Goal: Task Accomplishment & Management: Manage account settings

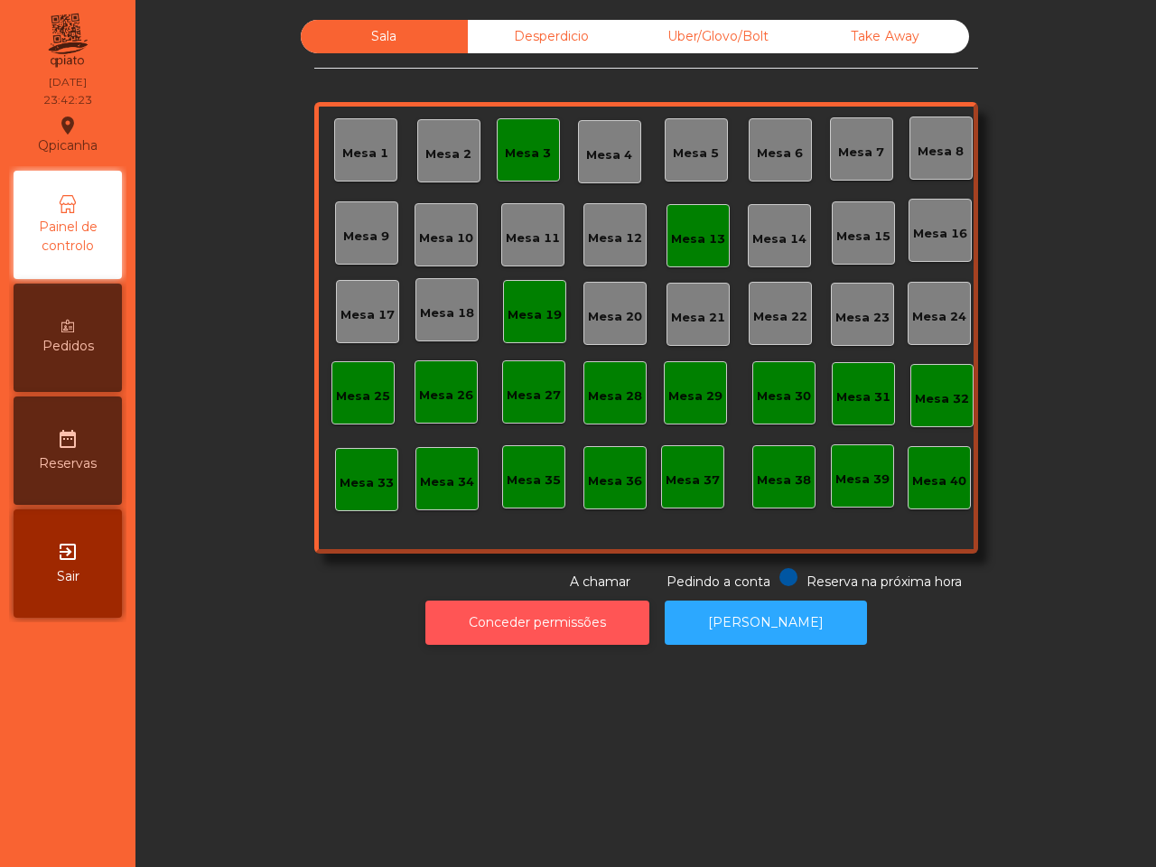
click at [510, 635] on button "Conceder permissões" at bounding box center [537, 623] width 224 height 44
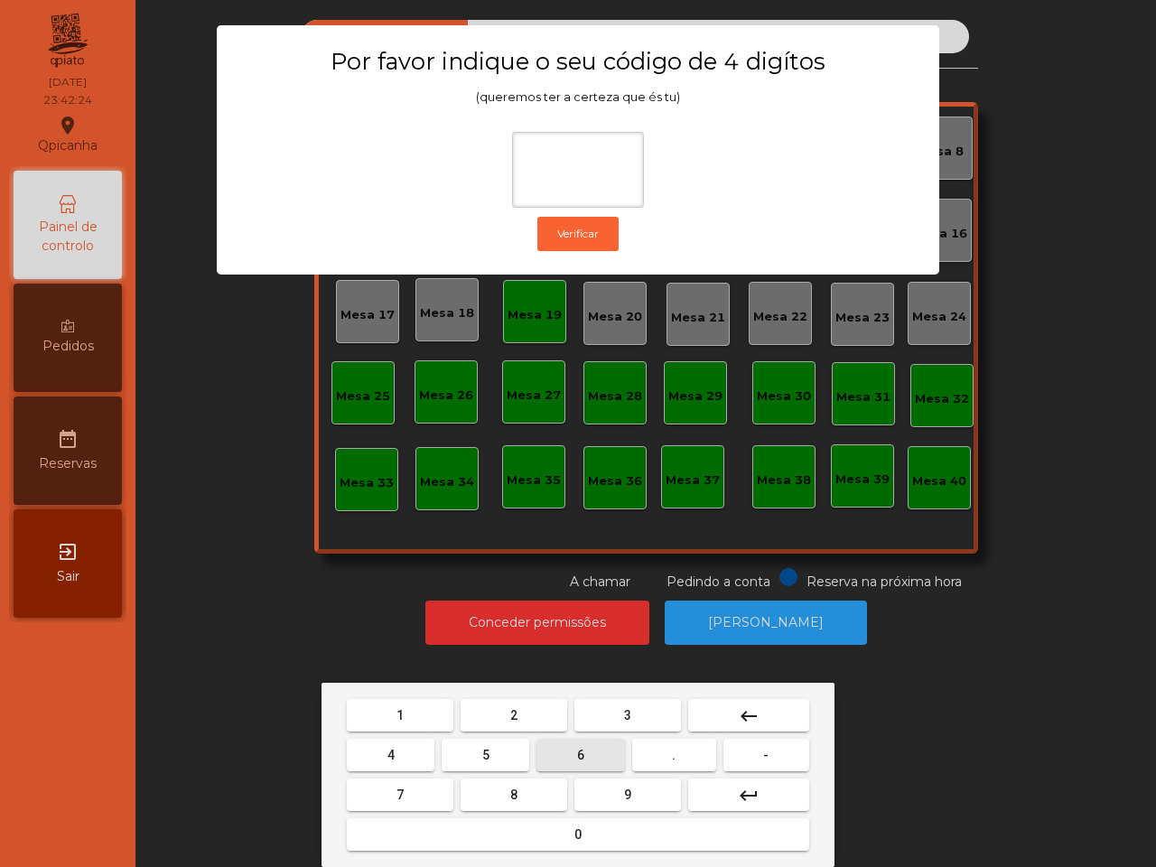
click at [570, 751] on button "6" at bounding box center [580, 755] width 88 height 33
click at [477, 752] on button "5" at bounding box center [486, 755] width 88 height 33
click at [435, 730] on button "1" at bounding box center [400, 715] width 107 height 33
click at [508, 718] on button "2" at bounding box center [514, 715] width 107 height 33
type input "****"
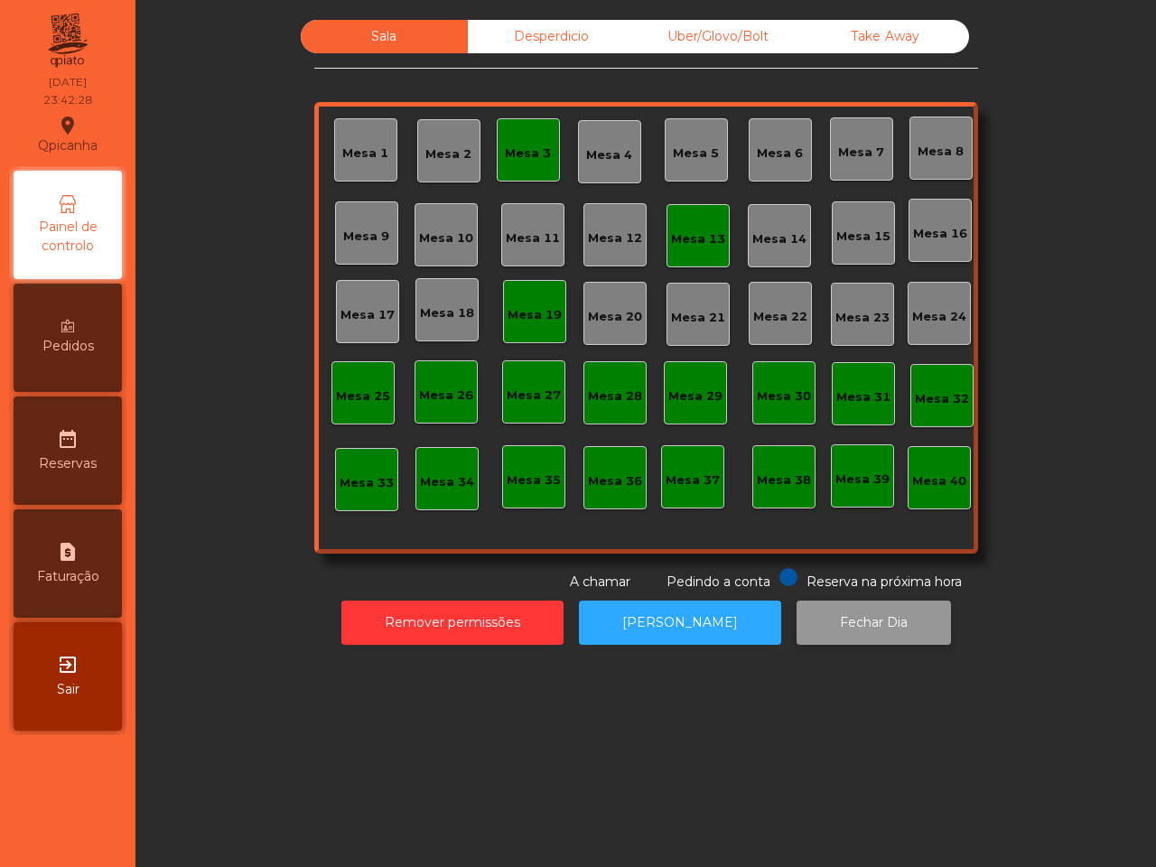
click at [849, 633] on button "Fechar Dia" at bounding box center [874, 623] width 154 height 44
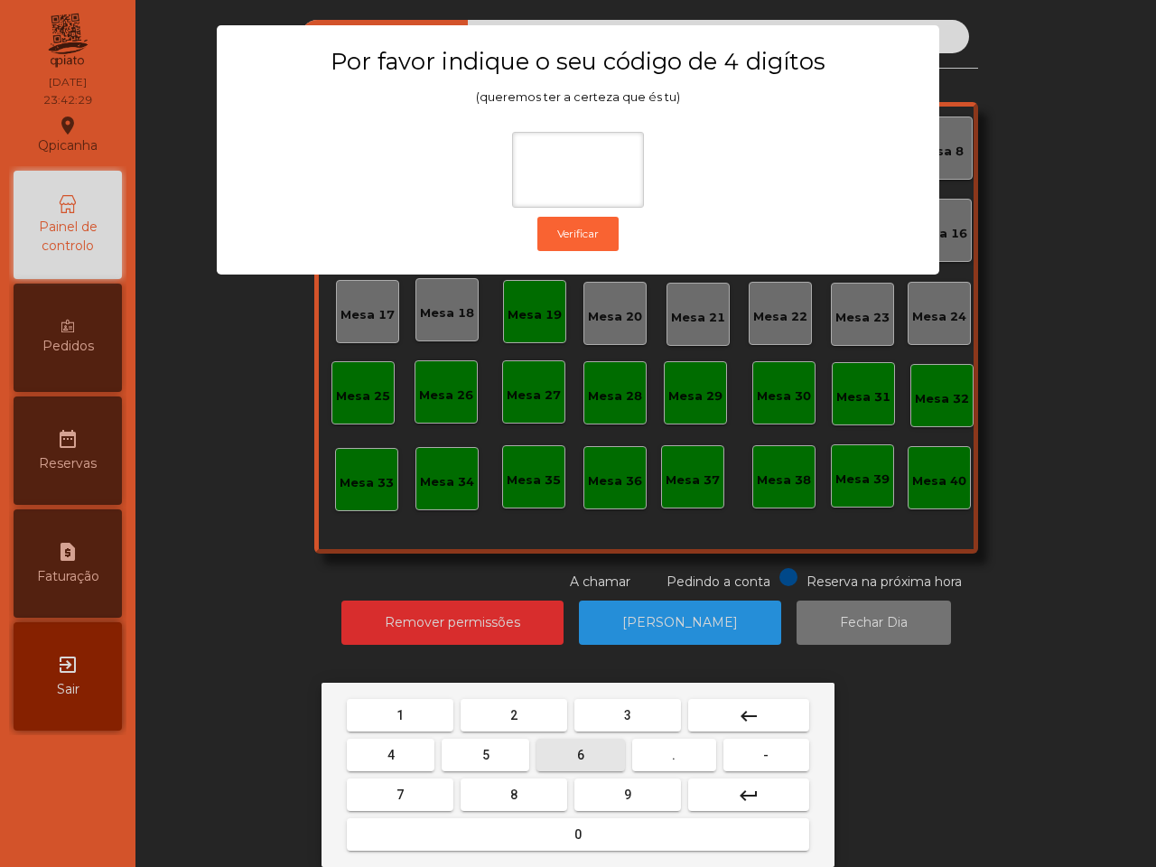
click at [580, 757] on span "6" at bounding box center [580, 755] width 7 height 14
click at [468, 760] on button "5" at bounding box center [486, 755] width 88 height 33
click at [433, 715] on button "1" at bounding box center [400, 715] width 107 height 33
click at [511, 714] on span "2" at bounding box center [513, 715] width 7 height 14
type input "****"
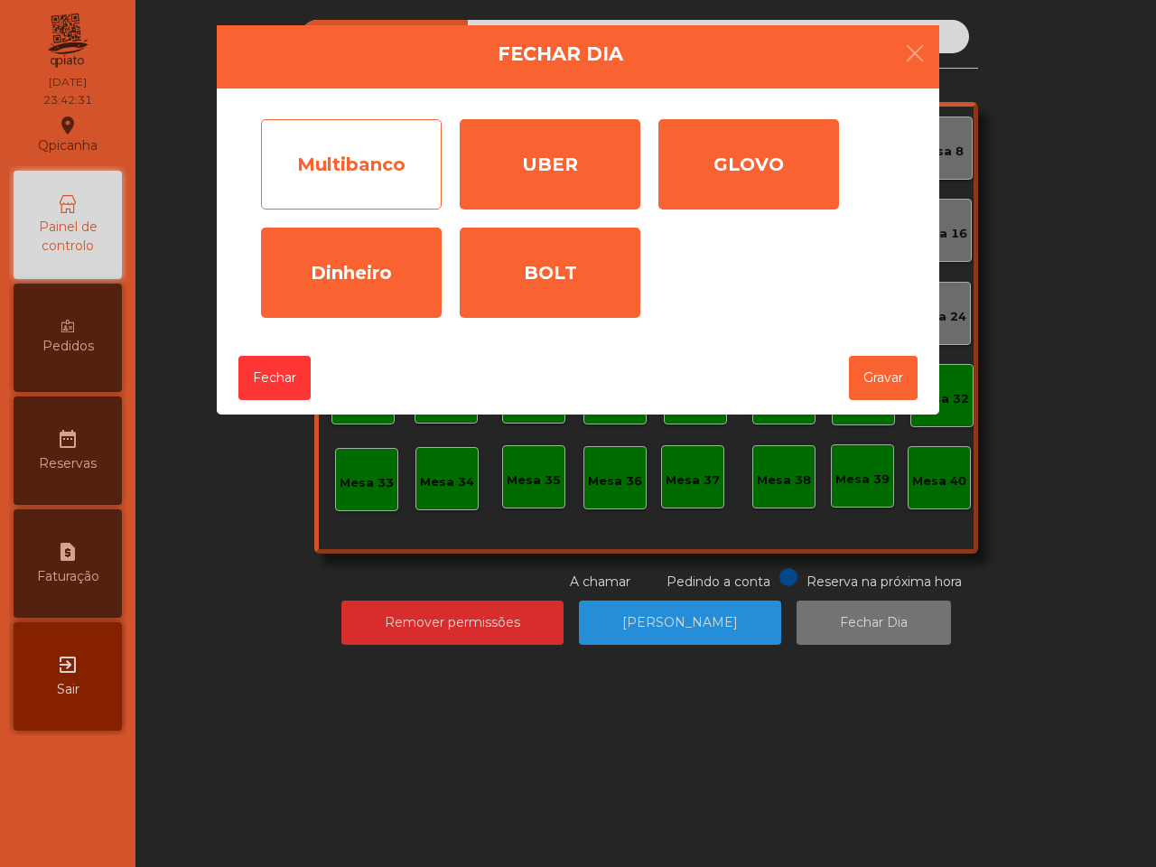
click at [327, 167] on div "Multibanco" at bounding box center [351, 164] width 181 height 90
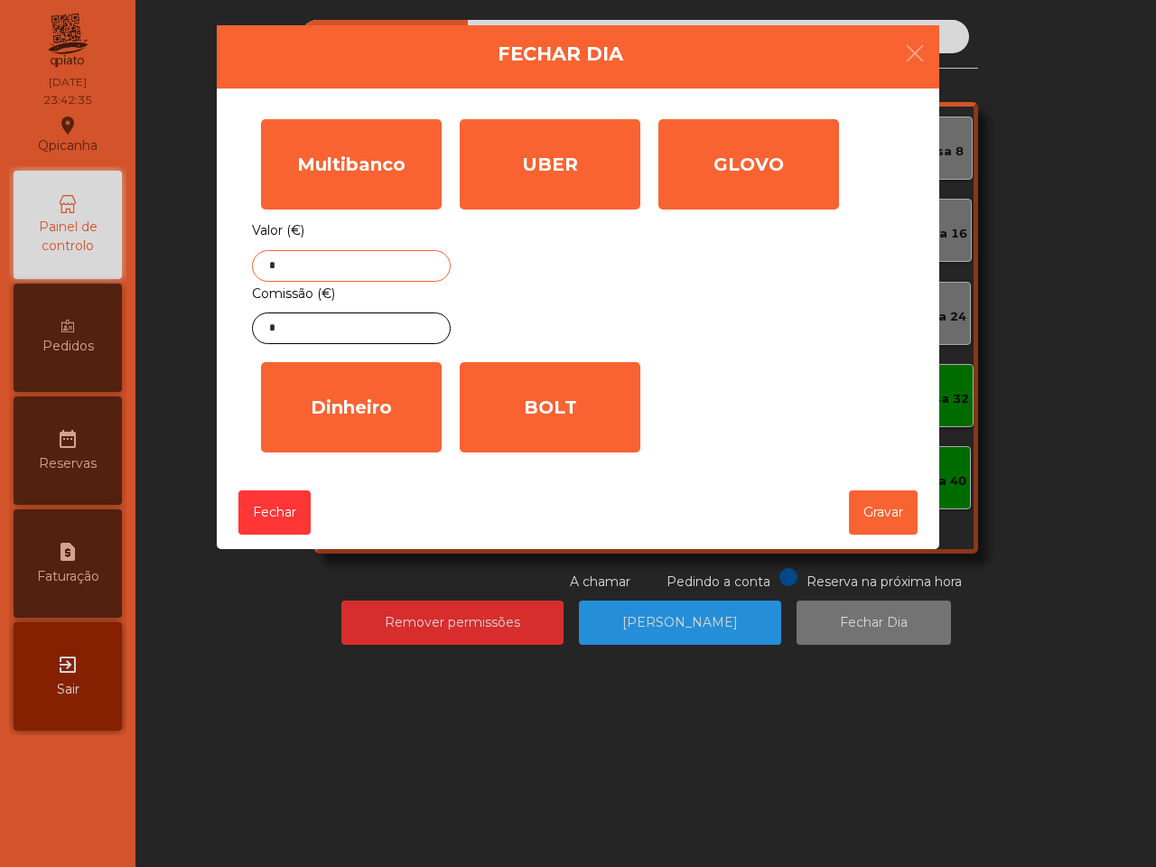
click at [397, 271] on input "*" at bounding box center [351, 266] width 199 height 32
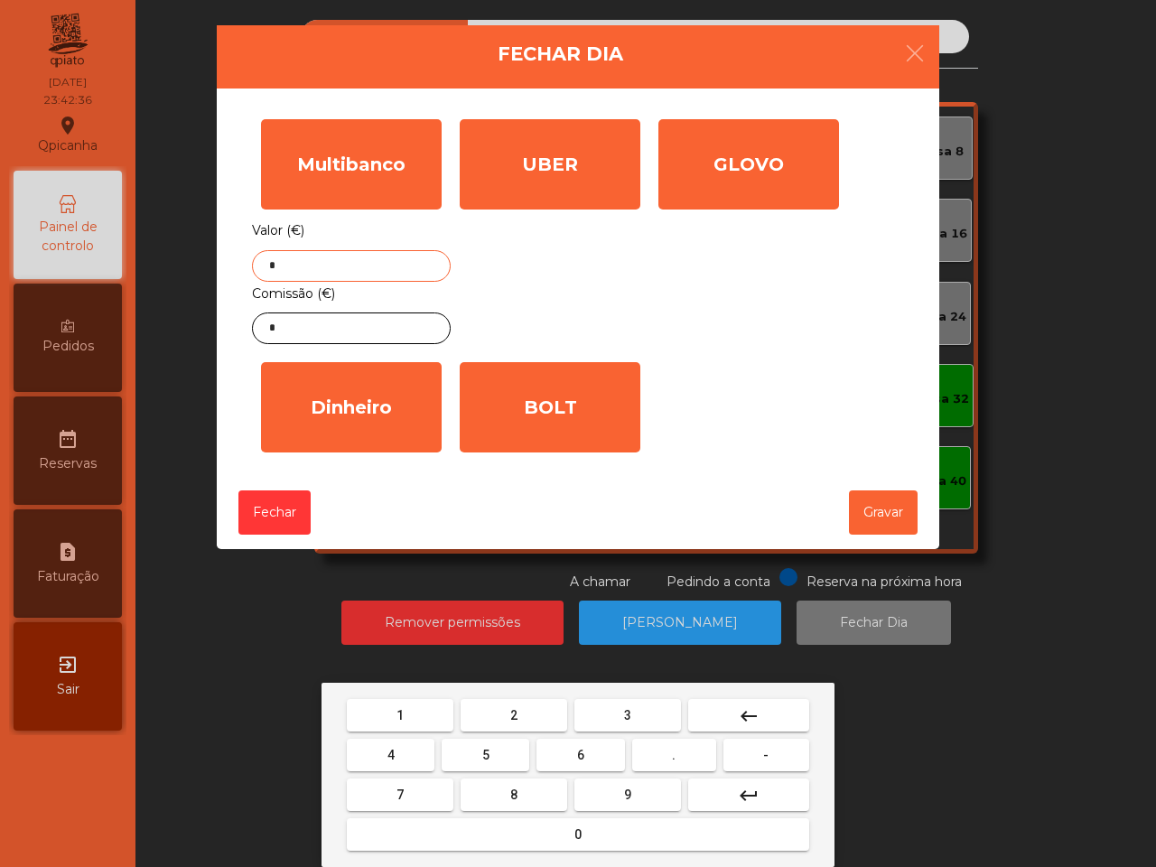
click at [388, 703] on button "1" at bounding box center [400, 715] width 107 height 33
click at [659, 710] on button "3" at bounding box center [627, 715] width 107 height 33
click at [584, 832] on button "0" at bounding box center [578, 834] width 462 height 33
click at [404, 781] on button "7" at bounding box center [400, 794] width 107 height 33
click at [682, 755] on button "." at bounding box center [674, 755] width 84 height 33
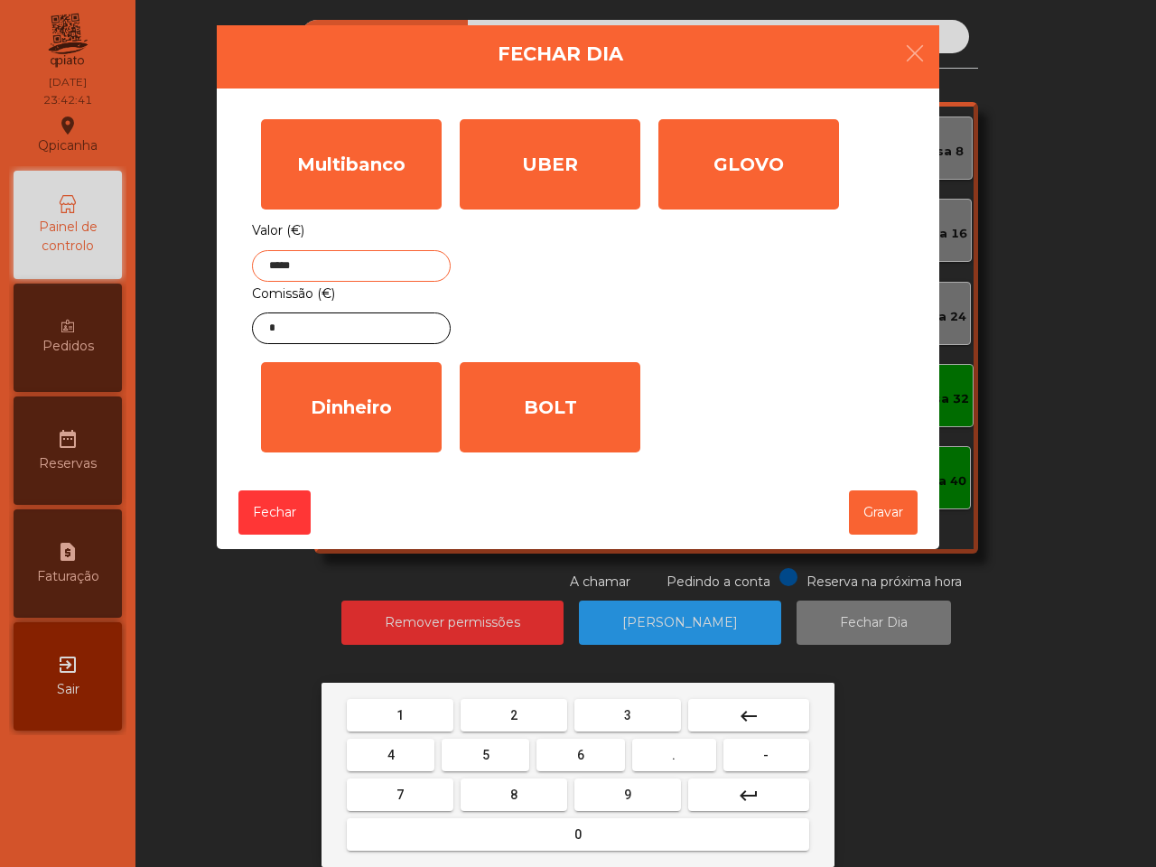
click at [508, 787] on button "8" at bounding box center [514, 794] width 107 height 33
type input "******"
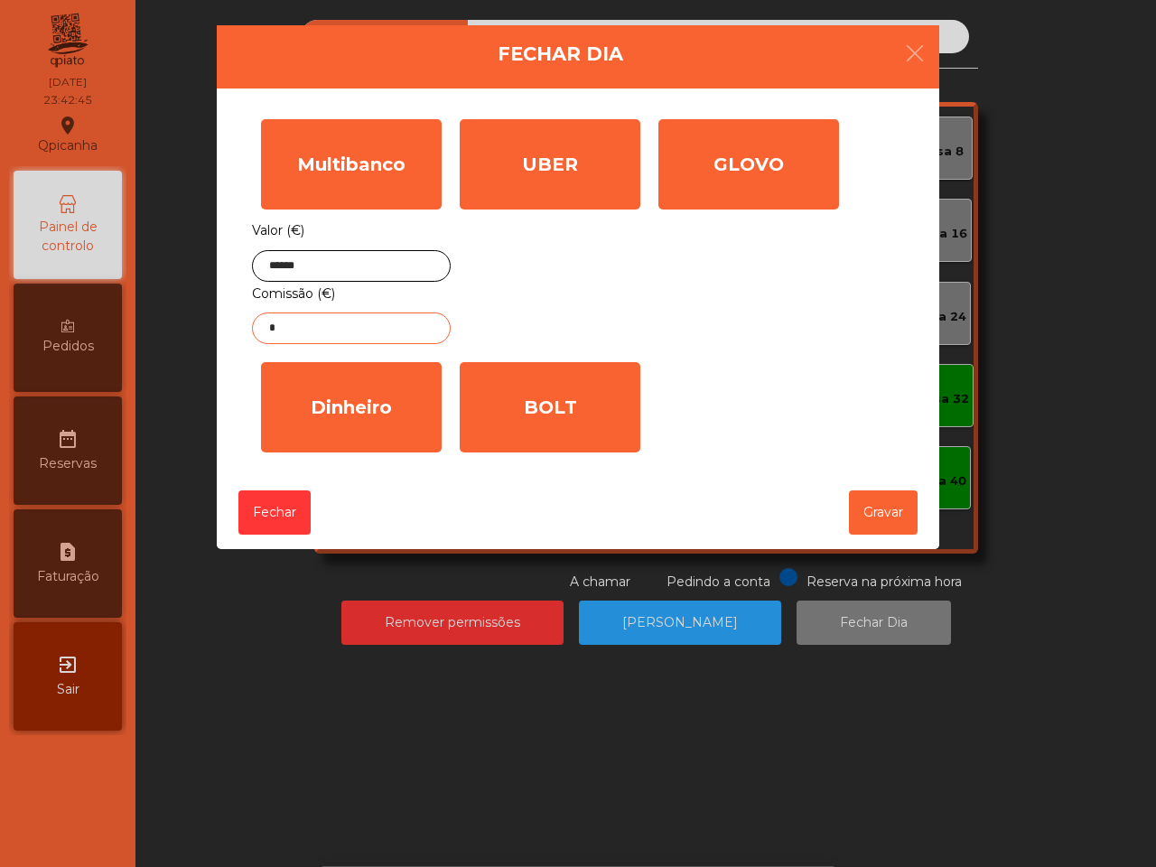
click at [409, 323] on input "*" at bounding box center [351, 328] width 199 height 32
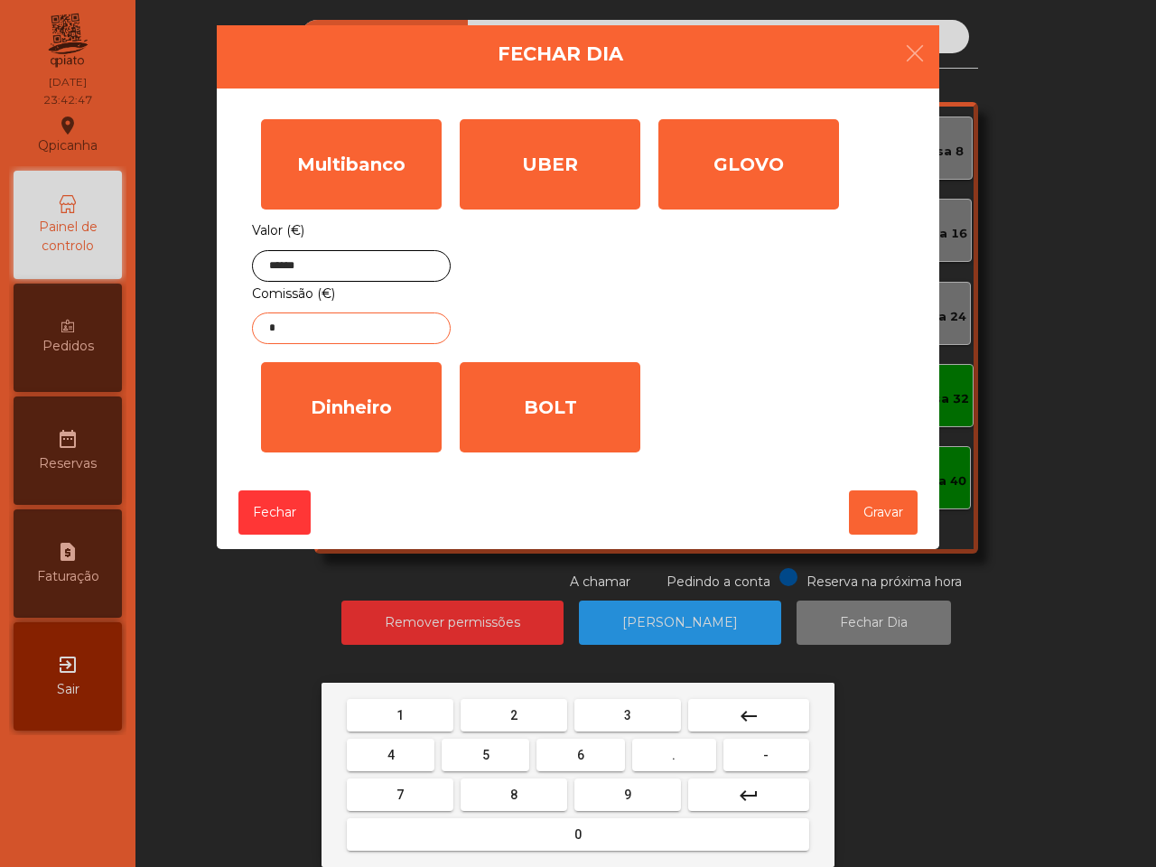
click at [524, 706] on button "2" at bounding box center [514, 715] width 107 height 33
click at [684, 746] on button "." at bounding box center [674, 755] width 84 height 33
click at [522, 773] on mat-keyboard-key "5" at bounding box center [485, 755] width 95 height 40
click at [522, 778] on button "8" at bounding box center [514, 794] width 107 height 33
click at [597, 715] on button "3" at bounding box center [627, 715] width 107 height 33
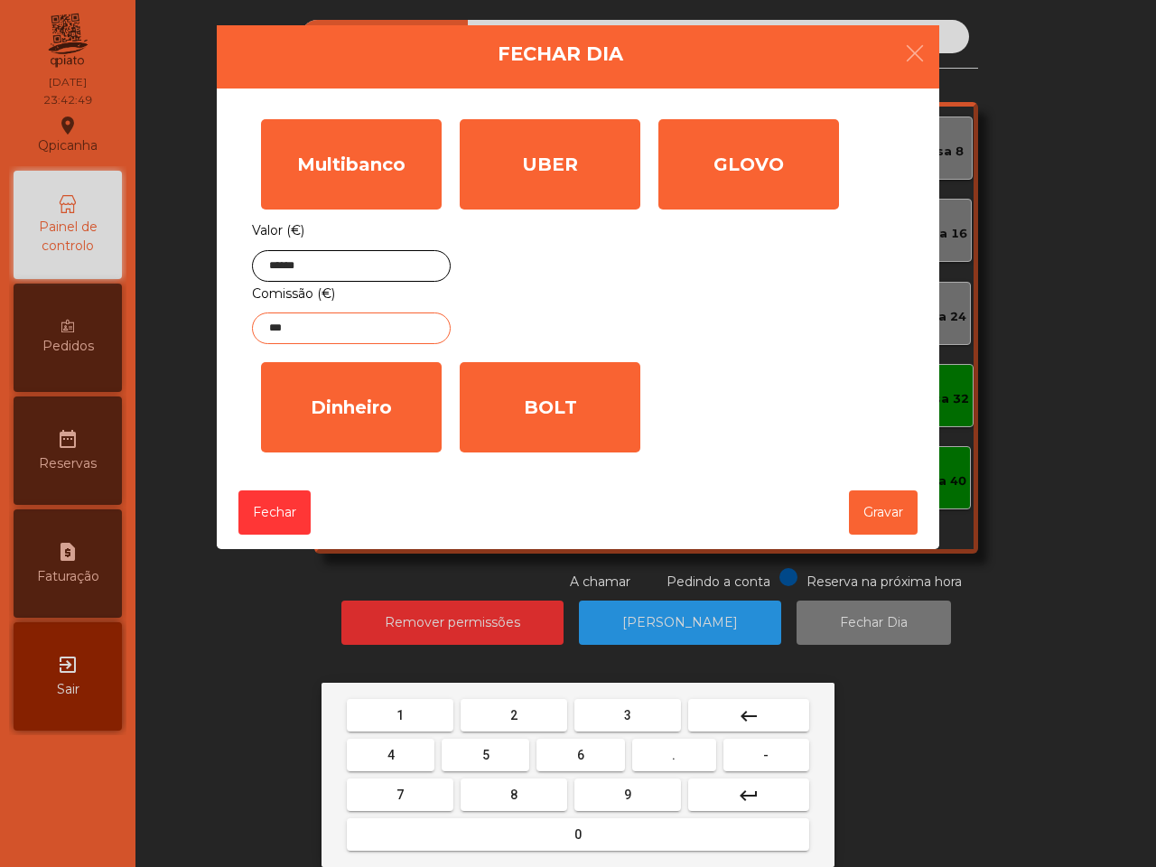
type input "****"
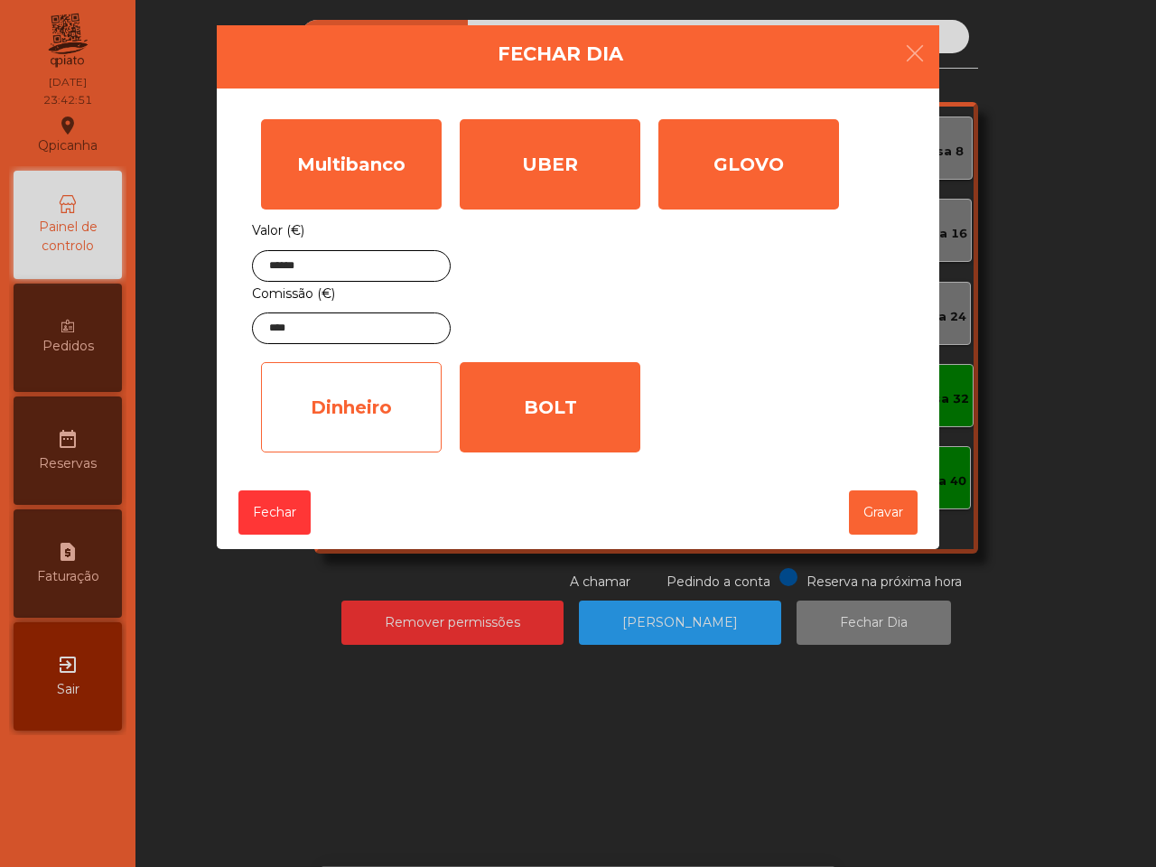
click at [370, 395] on div "Dinheiro" at bounding box center [351, 407] width 181 height 90
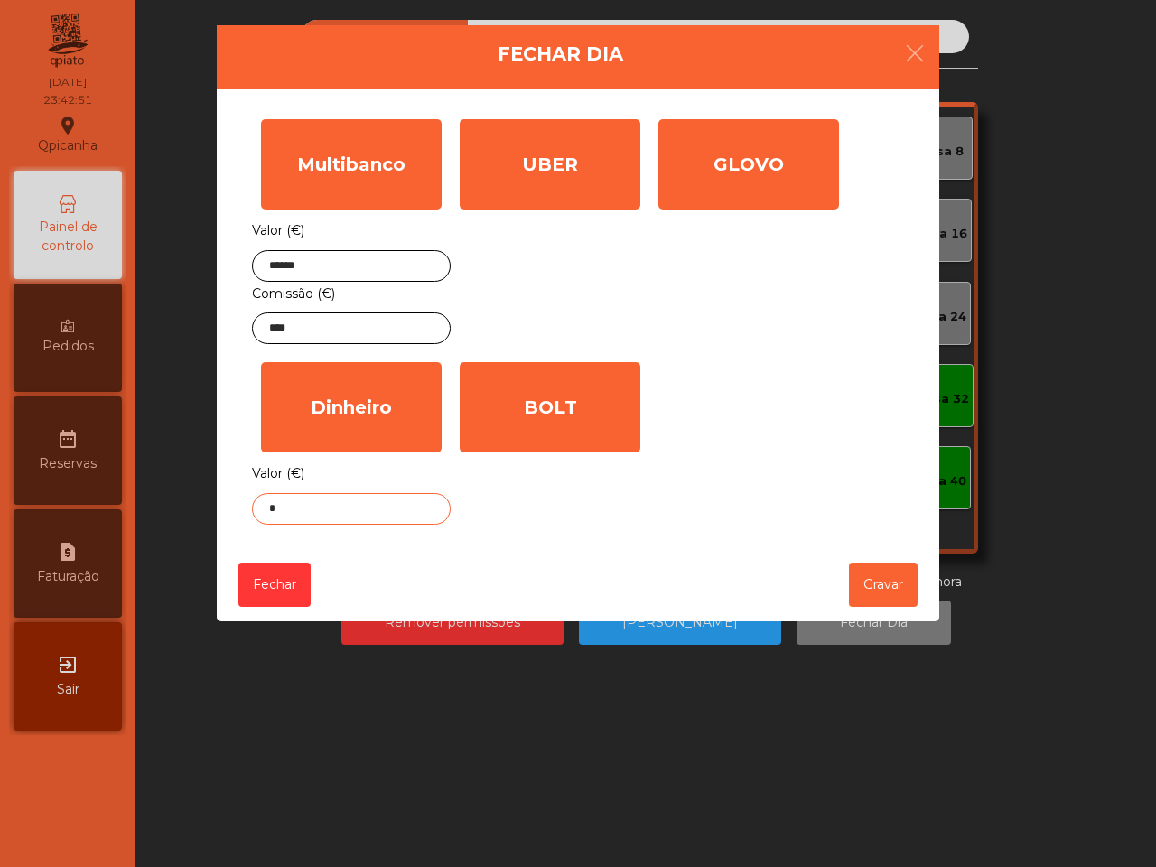
click at [357, 501] on input "*" at bounding box center [351, 509] width 199 height 32
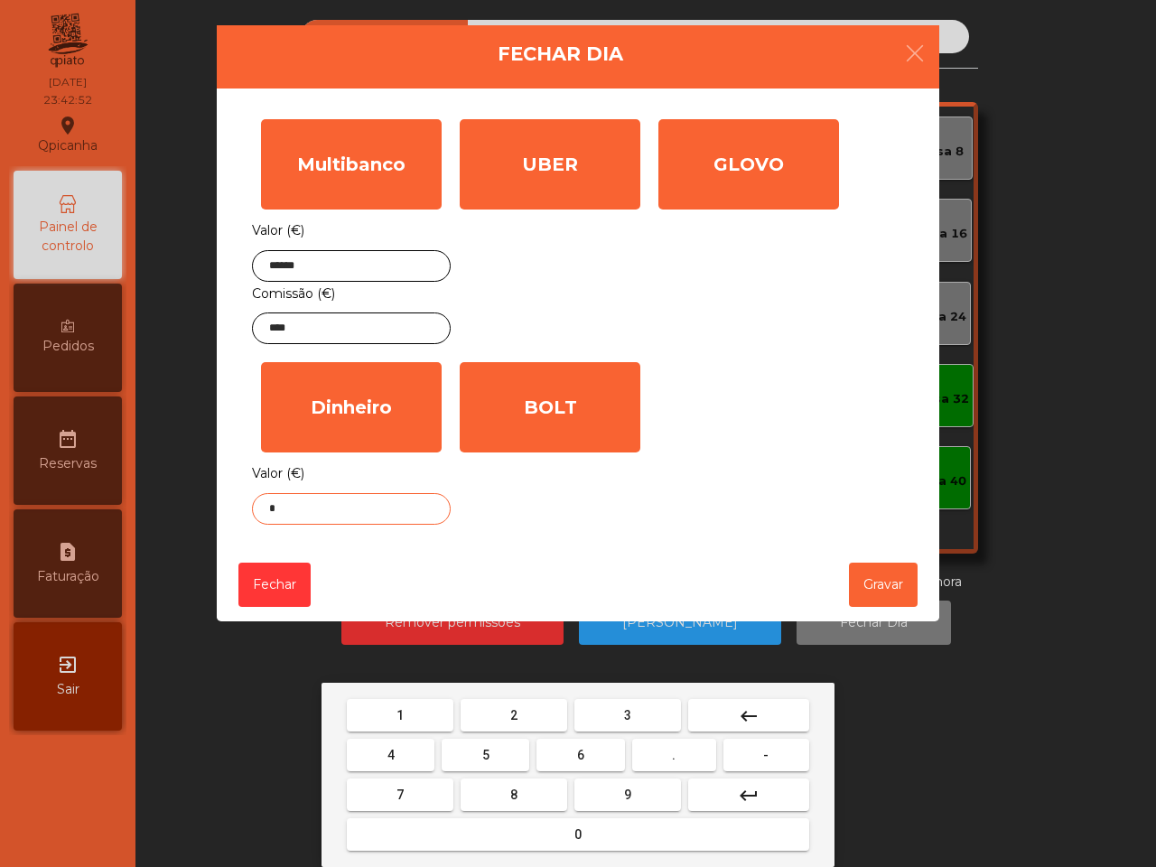
click at [537, 833] on button "0" at bounding box center [578, 834] width 462 height 33
click at [668, 759] on button "." at bounding box center [674, 755] width 84 height 33
click at [626, 708] on span "3" at bounding box center [627, 715] width 7 height 14
type input "***"
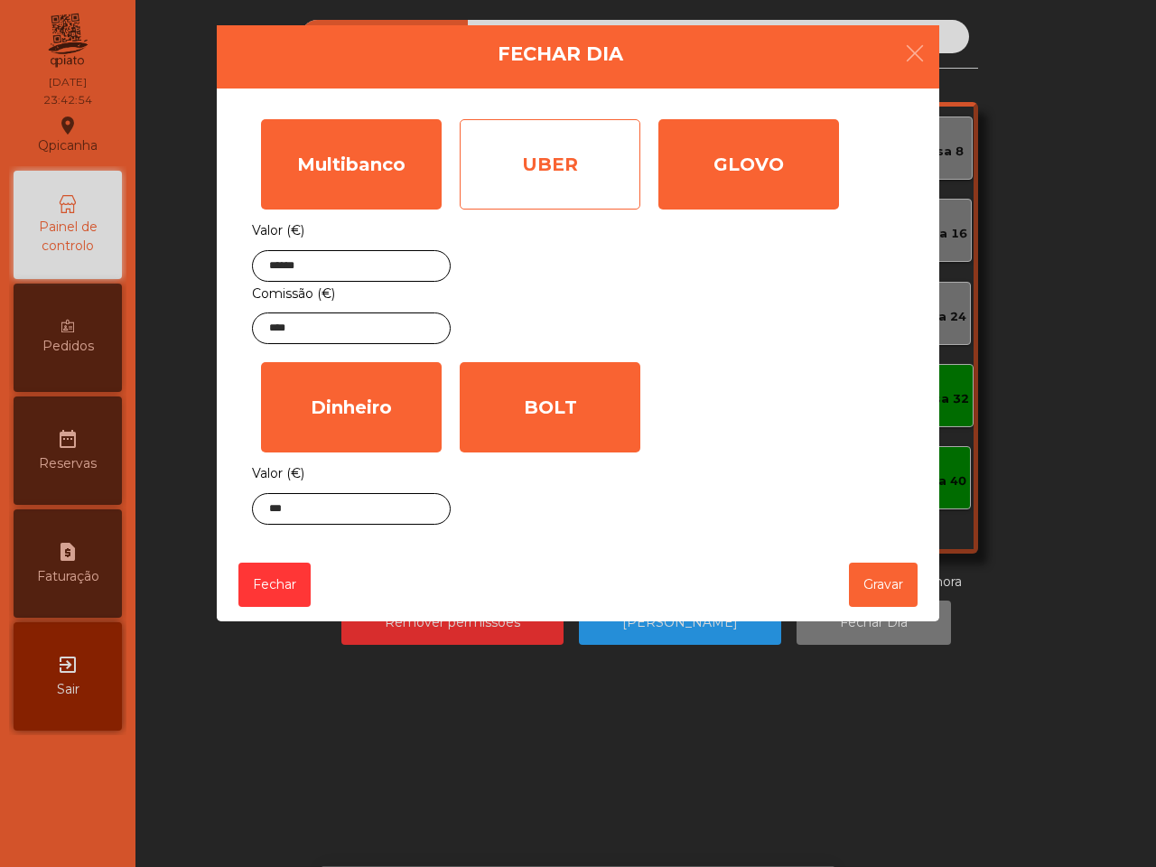
click at [598, 179] on div "UBER" at bounding box center [550, 164] width 181 height 90
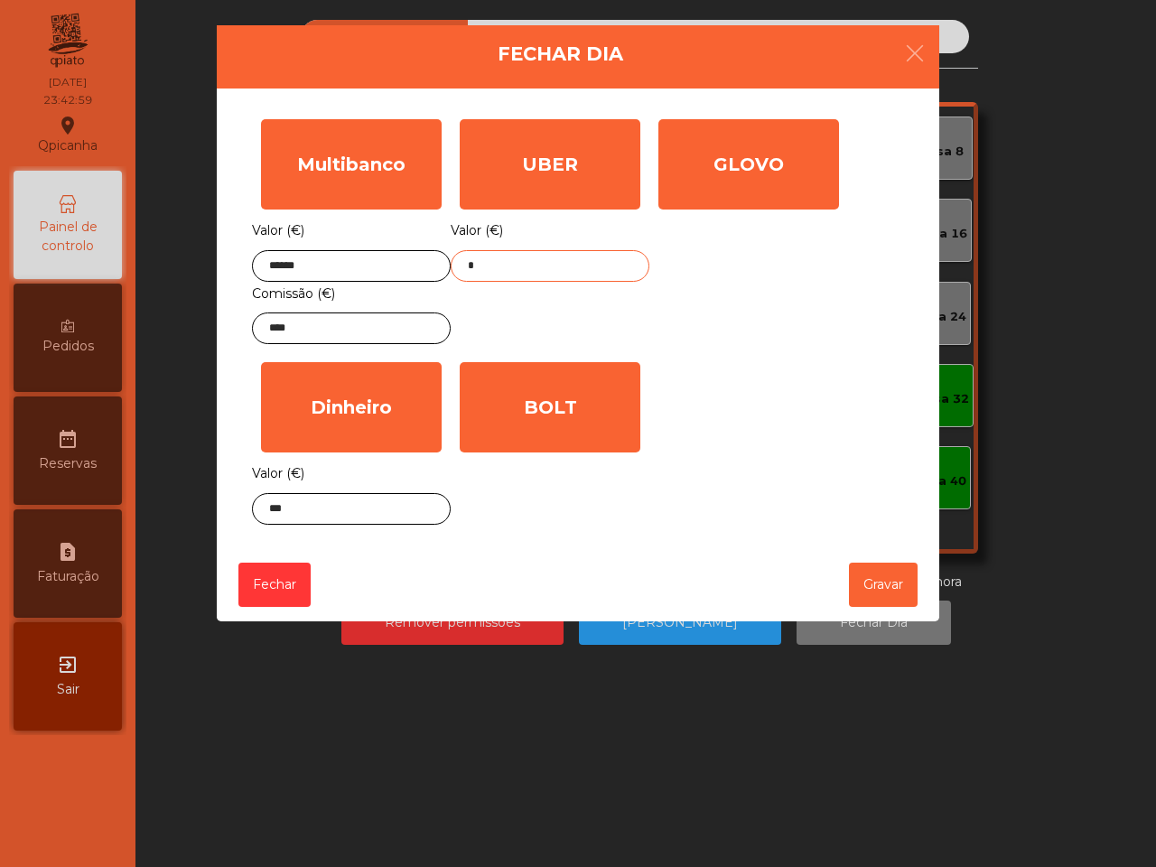
click at [546, 250] on input "*" at bounding box center [550, 266] width 199 height 32
click at [537, 274] on input "*" at bounding box center [550, 266] width 199 height 32
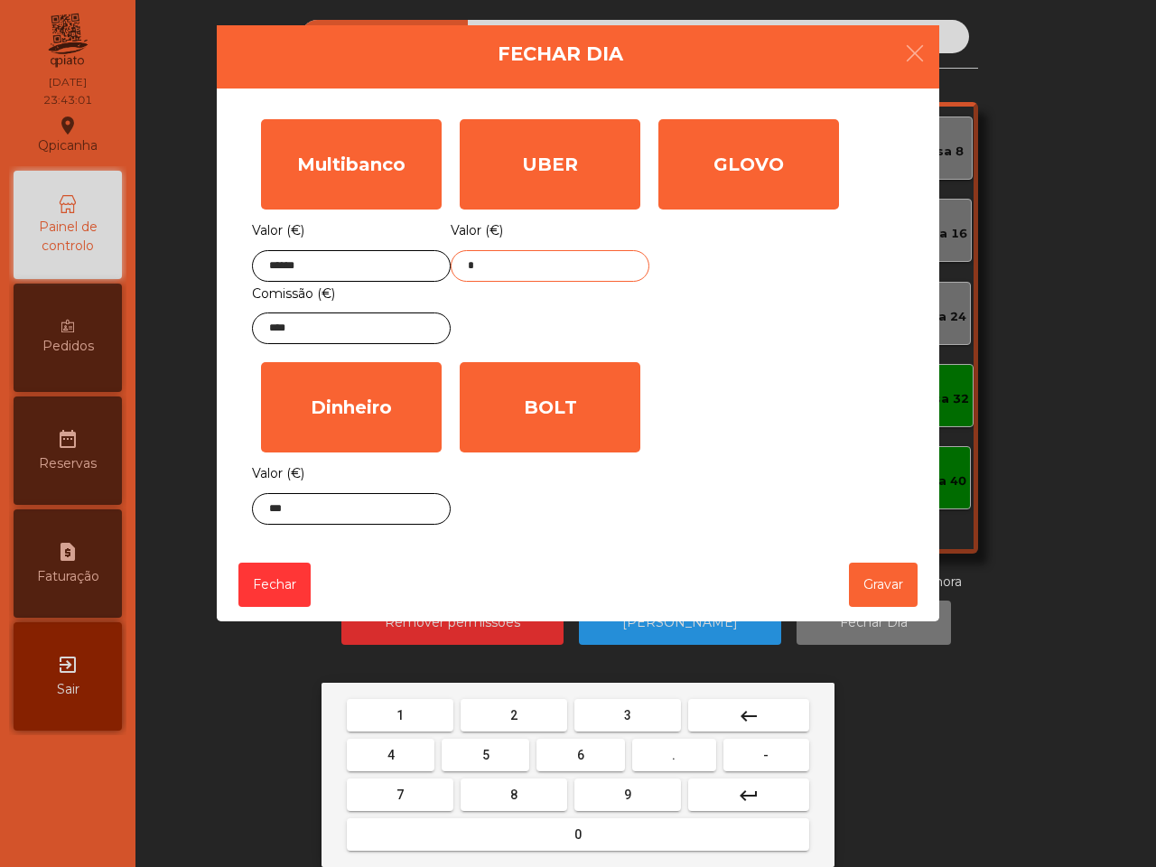
click at [607, 710] on button "3" at bounding box center [627, 715] width 107 height 33
click at [416, 755] on button "4" at bounding box center [391, 755] width 88 height 33
click at [682, 747] on button "." at bounding box center [674, 755] width 84 height 33
click at [639, 713] on button "3" at bounding box center [627, 715] width 107 height 33
click at [641, 781] on button "9" at bounding box center [627, 794] width 107 height 33
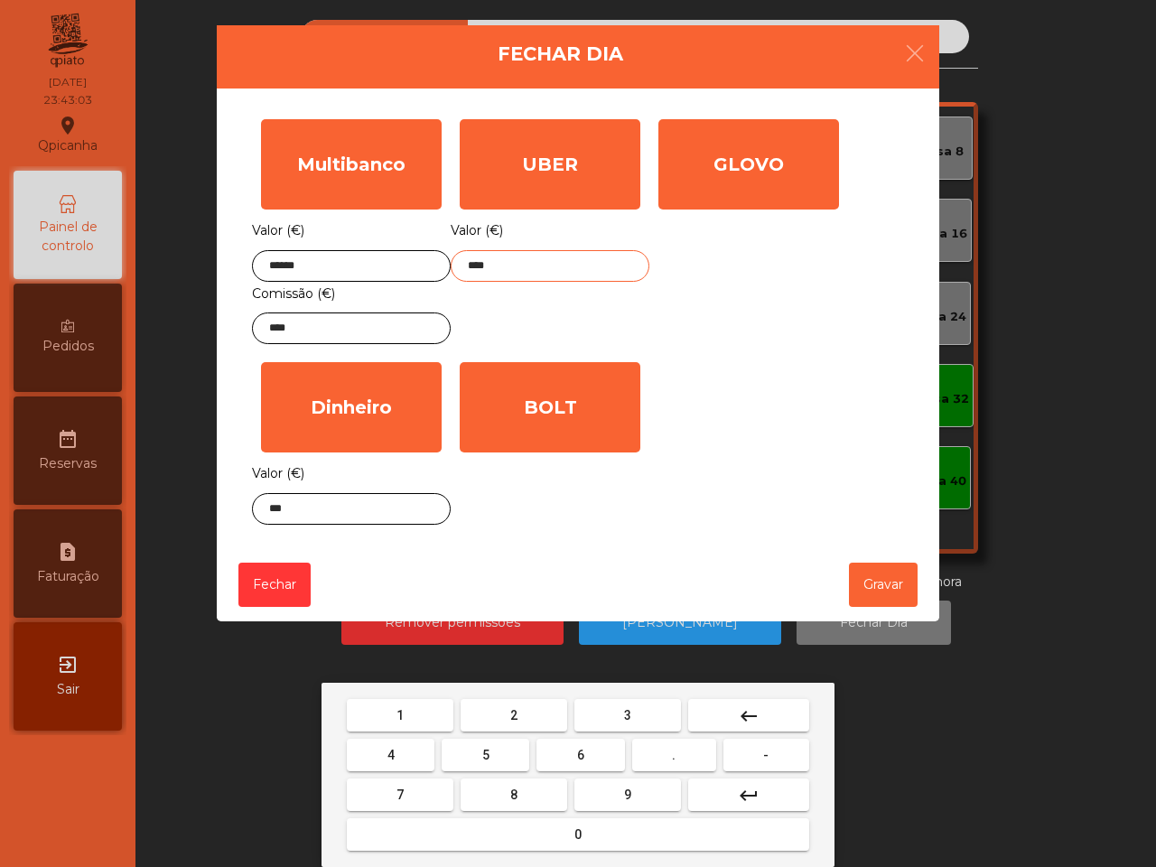
type input "*****"
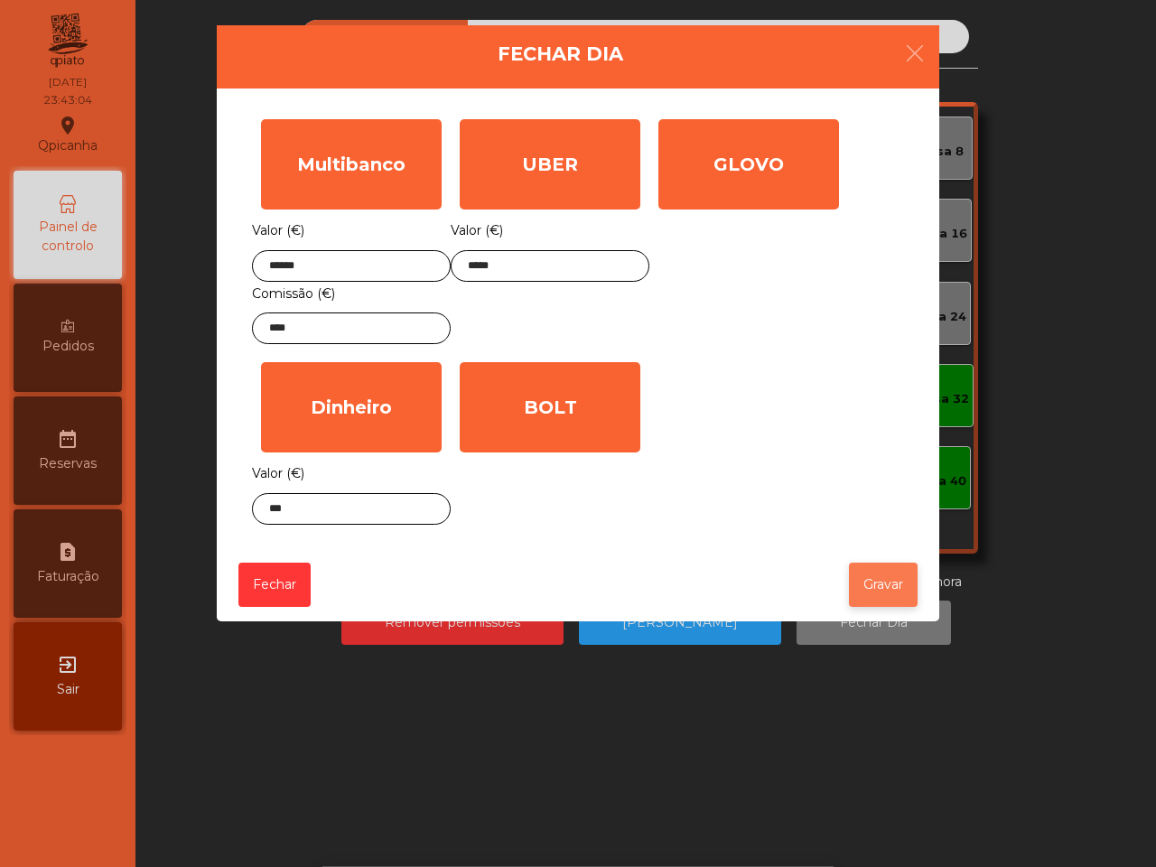
click at [855, 592] on button "Gravar" at bounding box center [883, 585] width 69 height 44
